Goal: Task Accomplishment & Management: Complete application form

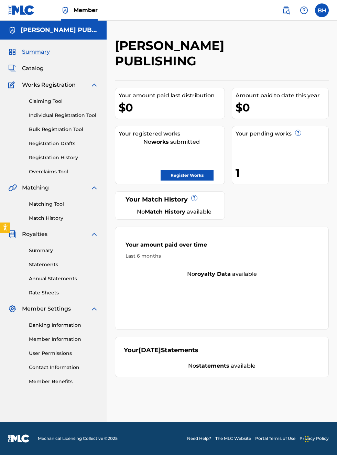
click at [214, 170] on link "Register Works" at bounding box center [187, 175] width 53 height 10
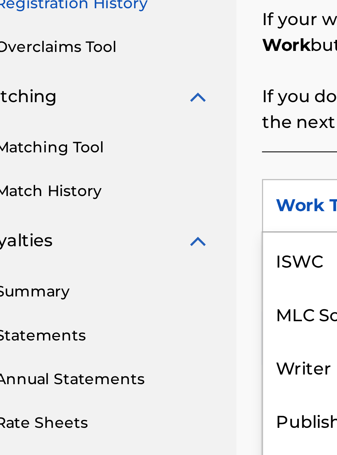
scroll to position [17, 0]
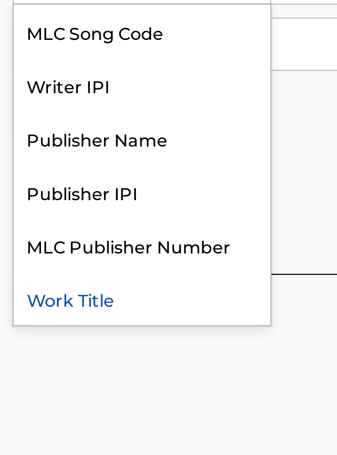
click at [153, 296] on div "Publisher IPI" at bounding box center [156, 291] width 83 height 17
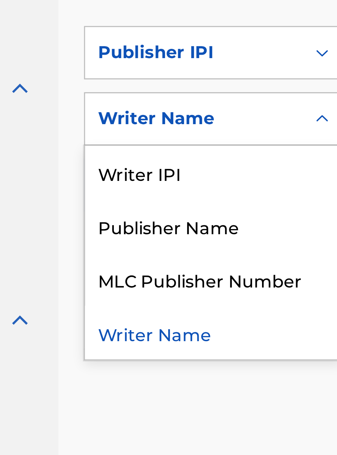
click at [157, 282] on div "Publisher Name" at bounding box center [156, 278] width 83 height 17
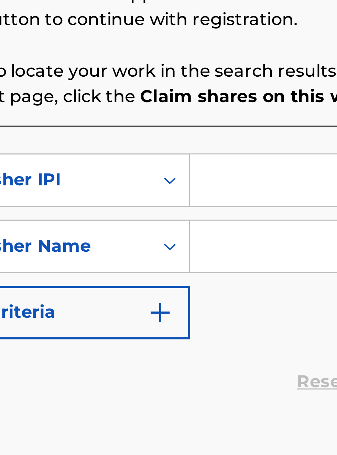
click at [218, 224] on input "Search Form" at bounding box center [263, 223] width 130 height 17
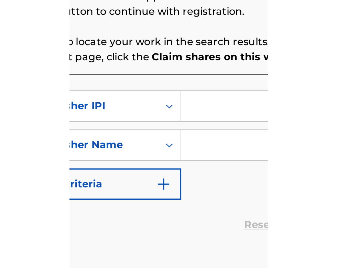
scroll to position [0, 0]
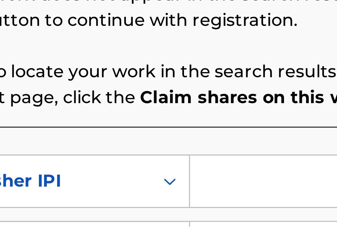
click at [219, 224] on input "Search Form" at bounding box center [263, 223] width 130 height 17
type input "00340604990"
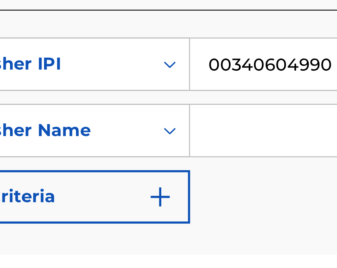
scroll to position [17, 0]
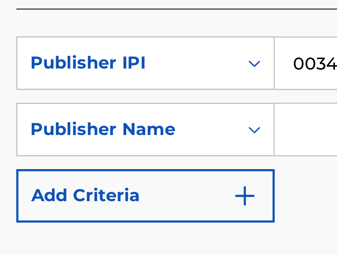
click at [209, 230] on input "Search Form" at bounding box center [263, 227] width 130 height 17
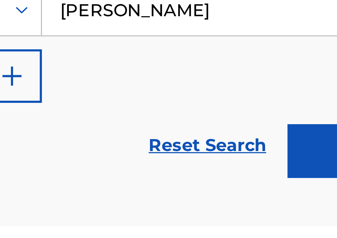
scroll to position [81, 0]
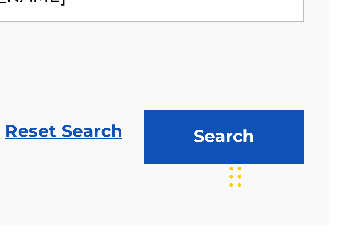
type input "Bobby Hamilton"
click at [308, 212] on button "Search" at bounding box center [303, 208] width 52 height 17
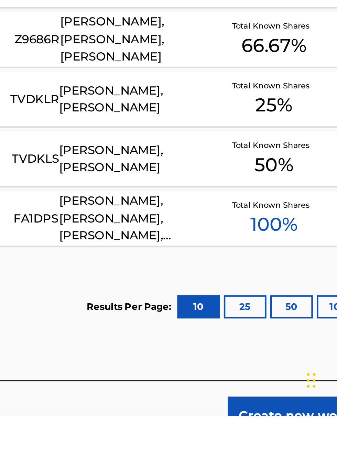
scroll to position [133, 0]
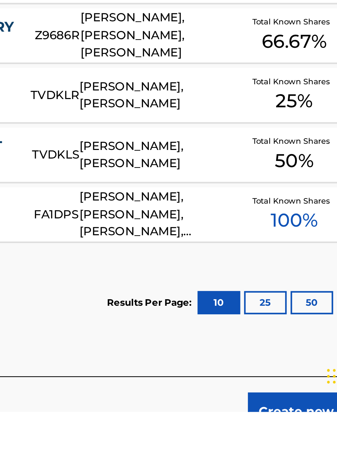
click at [287, 375] on span "100 %" at bounding box center [290, 370] width 21 height 12
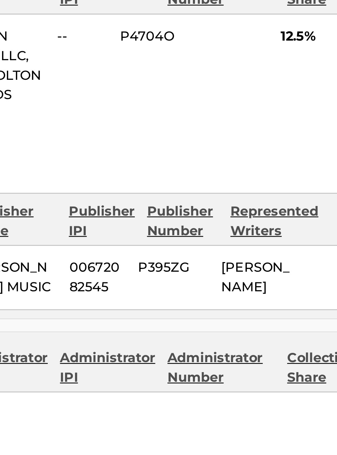
scroll to position [813, 0]
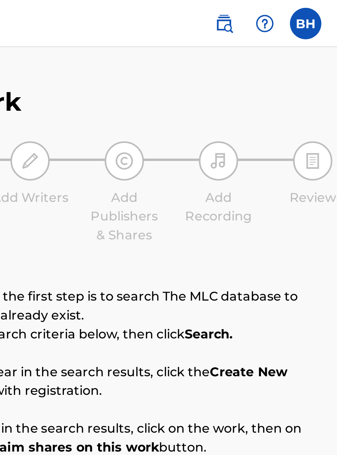
click at [308, 8] on img at bounding box center [304, 10] width 8 height 8
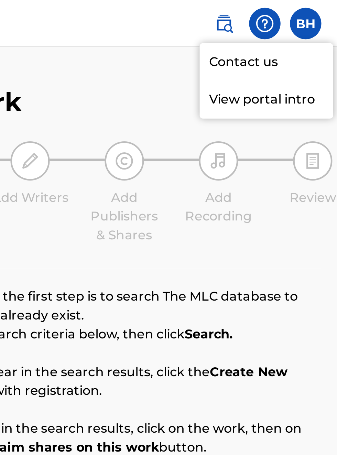
click at [321, 48] on p "View portal intro" at bounding box center [305, 43] width 59 height 17
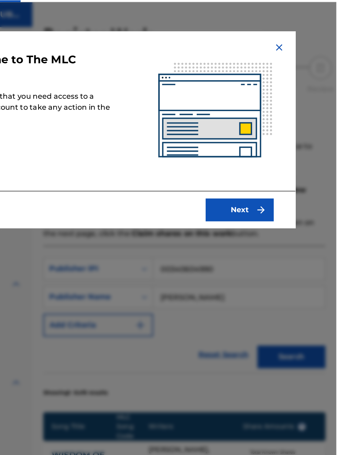
click at [272, 178] on button "Next" at bounding box center [264, 178] width 52 height 17
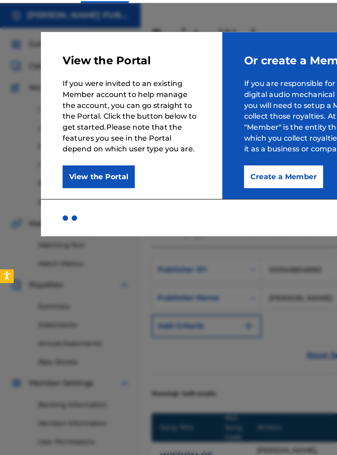
click at [84, 155] on button "View the Portal" at bounding box center [75, 152] width 55 height 17
